Goal: Transaction & Acquisition: Purchase product/service

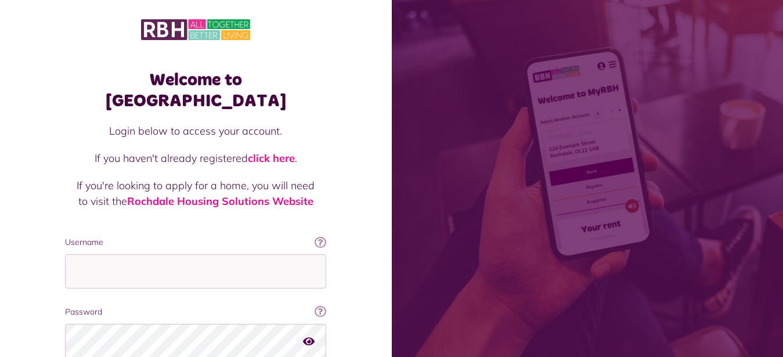
click at [43, 261] on div "Welcome to MyRBH Login below to access your account. If you haven't already reg…" at bounding box center [196, 234] width 392 height 468
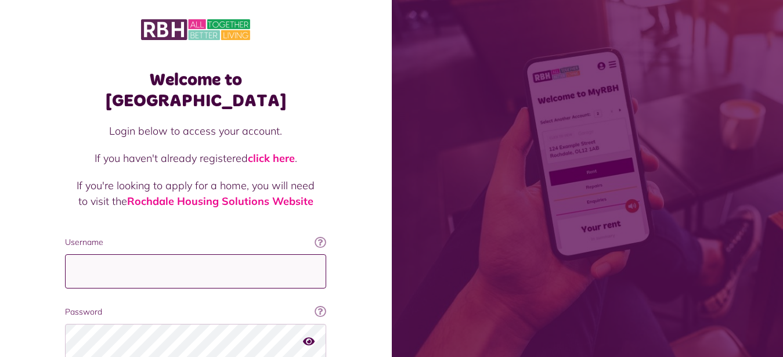
click at [125, 255] on input "Username" at bounding box center [195, 271] width 261 height 34
click at [139, 254] on input "Username" at bounding box center [195, 271] width 261 height 34
type input "**********"
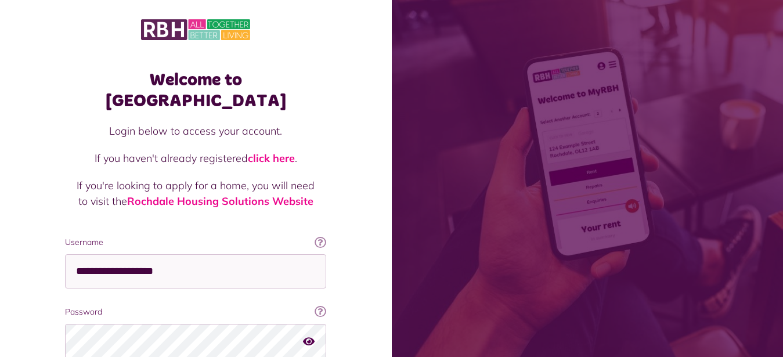
click at [24, 263] on div "Welcome to MyRBH Login below to access your account. If you haven't already reg…" at bounding box center [196, 234] width 392 height 468
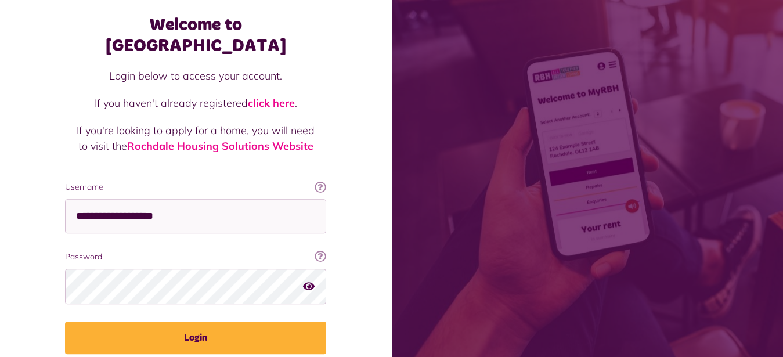
scroll to position [59, 0]
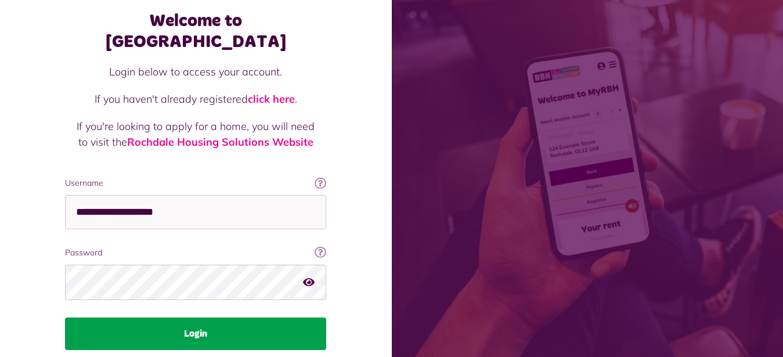
click at [197, 318] on button "Login" at bounding box center [195, 334] width 261 height 33
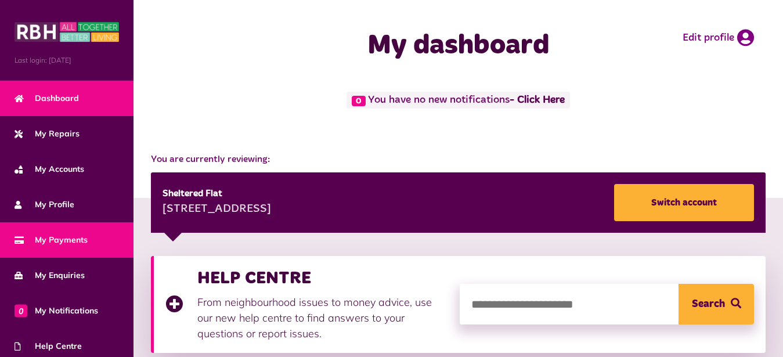
click at [68, 240] on span "My Payments" at bounding box center [51, 240] width 73 height 12
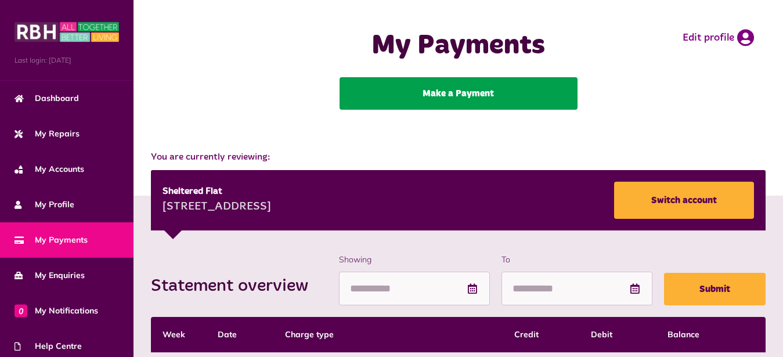
click at [445, 96] on link "Make a Payment" at bounding box center [459, 93] width 238 height 33
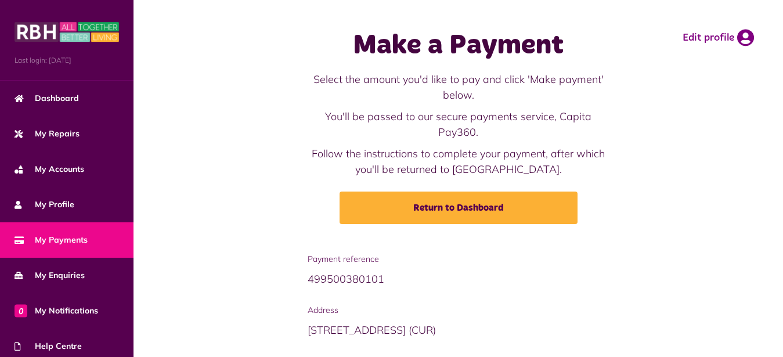
click at [251, 246] on div "Make a Payment Select the amount you'd like to pay and click 'Make payment' bel…" at bounding box center [459, 126] width 650 height 253
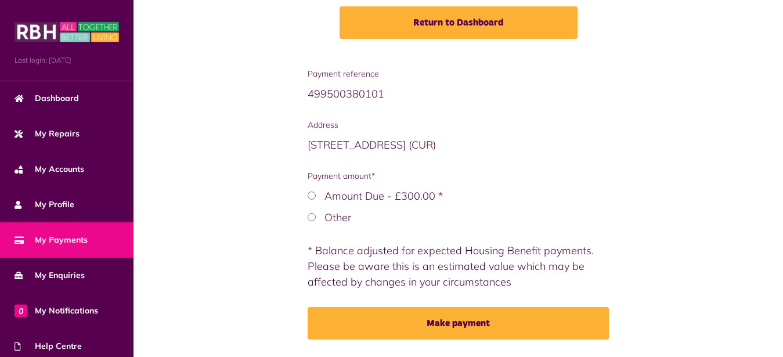
scroll to position [207, 0]
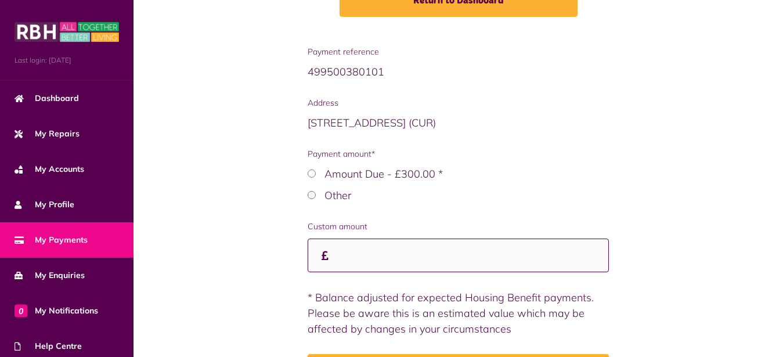
click at [341, 258] on input "Custom amount" at bounding box center [459, 256] width 302 height 34
drag, startPoint x: 398, startPoint y: 267, endPoint x: 356, endPoint y: 269, distance: 41.9
click at [356, 269] on input "******" at bounding box center [459, 256] width 302 height 34
type input "******"
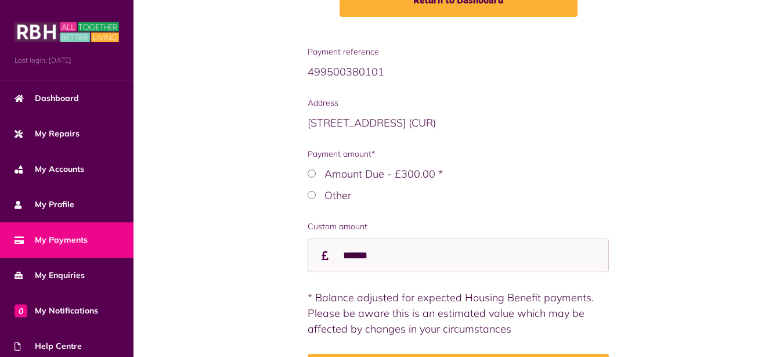
click at [230, 287] on div "Payment reference 499500380101 Address 38 Ravendale Close OL12 7PE (CUR) Paymen…" at bounding box center [458, 225] width 626 height 359
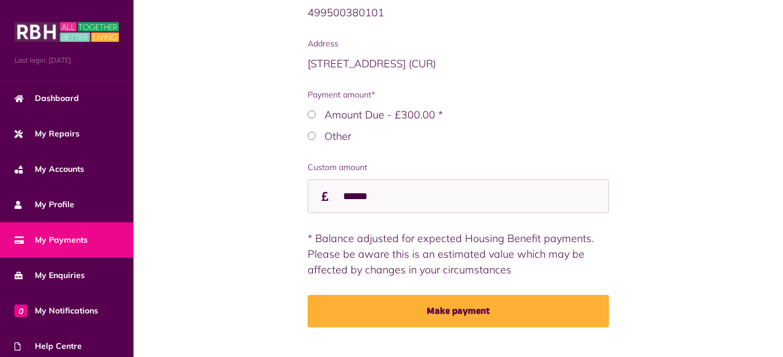
scroll to position [291, 0]
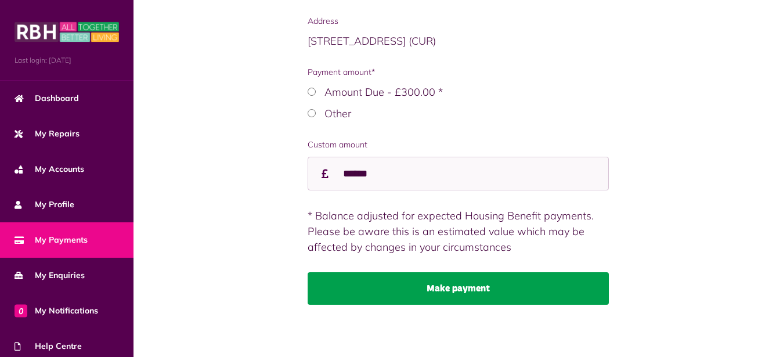
click at [445, 290] on button "Make payment" at bounding box center [459, 288] width 302 height 33
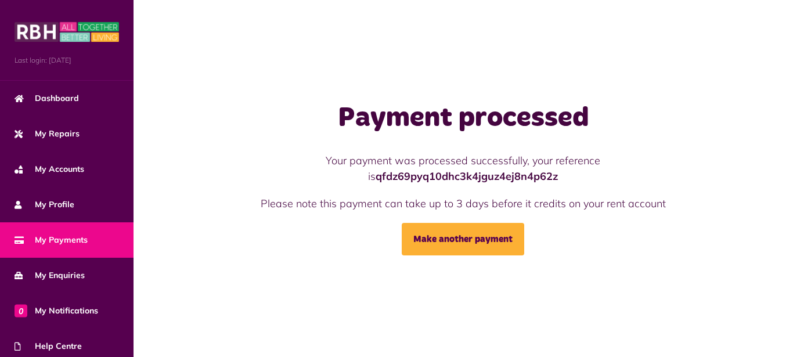
click at [242, 301] on div "Payment processed Your payment was processed successfully, your reference is qf…" at bounding box center [463, 178] width 659 height 357
click at [71, 241] on span "My Payments" at bounding box center [51, 240] width 73 height 12
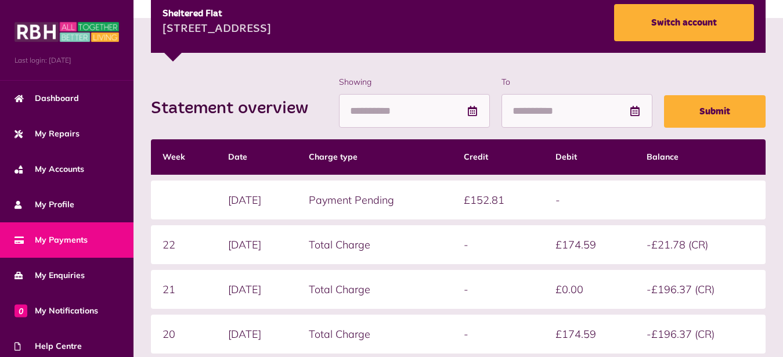
scroll to position [113, 0]
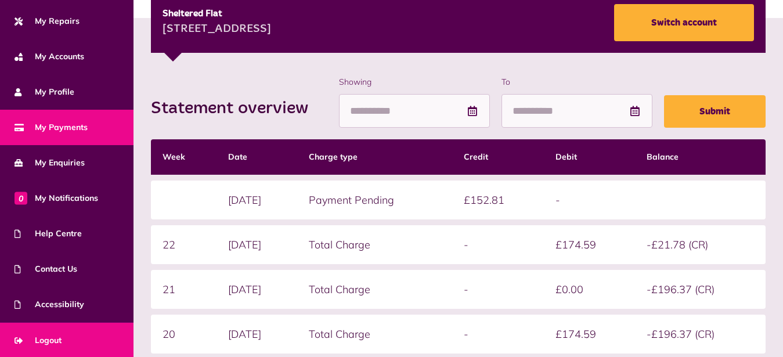
click at [56, 338] on span "Logout" at bounding box center [38, 340] width 47 height 12
